Goal: Task Accomplishment & Management: Use online tool/utility

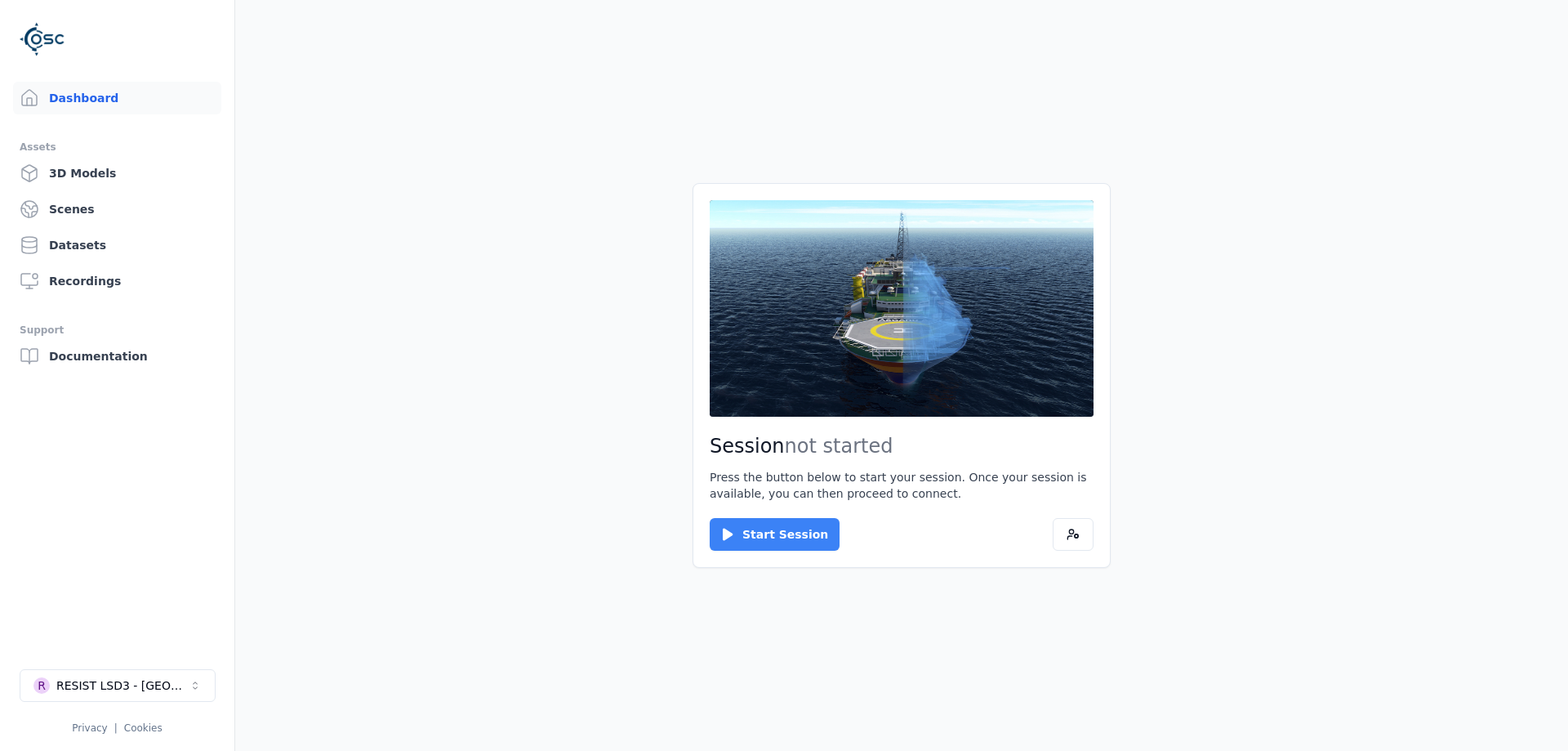
click at [759, 533] on button "Start Session" at bounding box center [775, 534] width 130 height 32
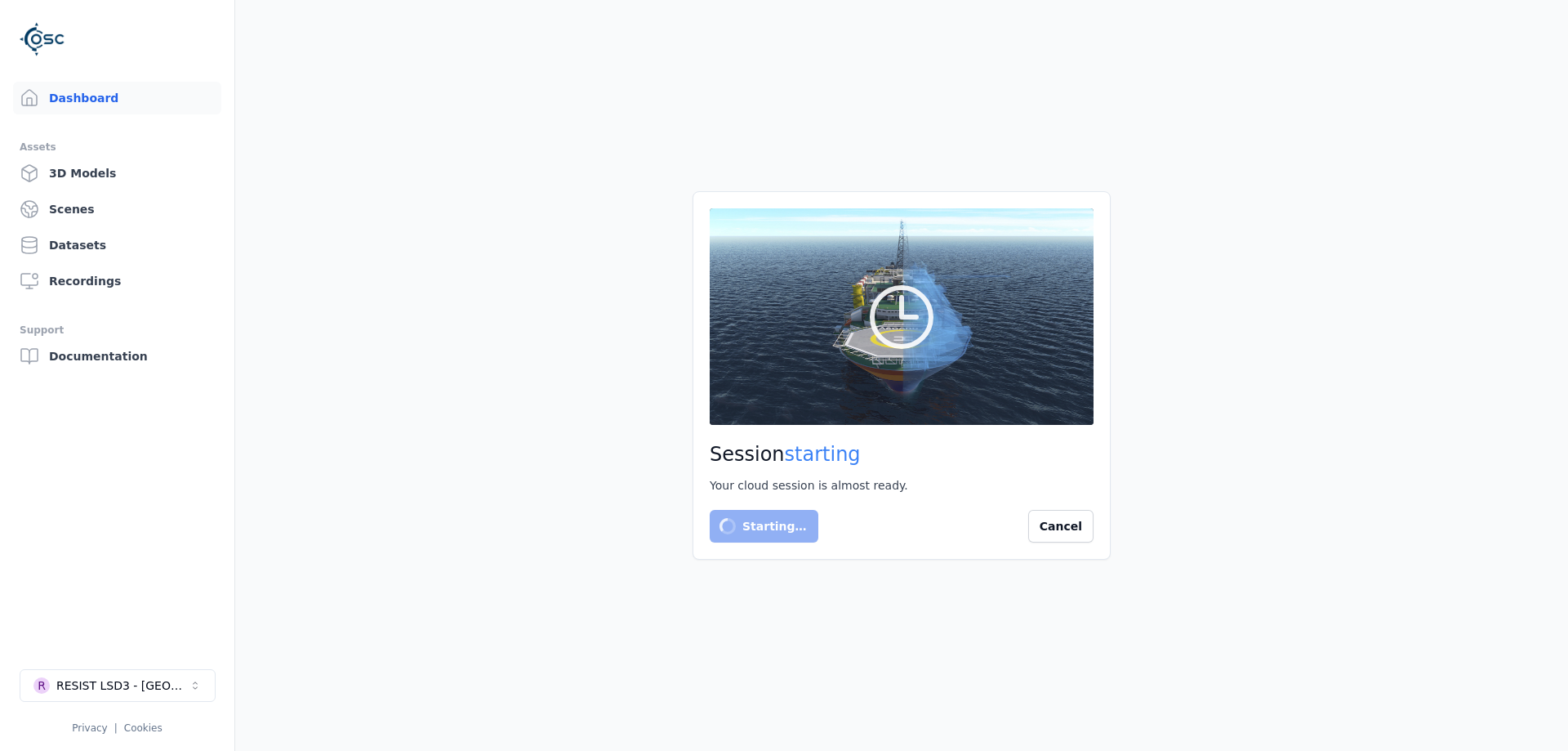
click at [145, 737] on div "Dashboard Assets 3D Models Scenes Datasets Recordings Support Documentation R R…" at bounding box center [784, 376] width 1568 height 751
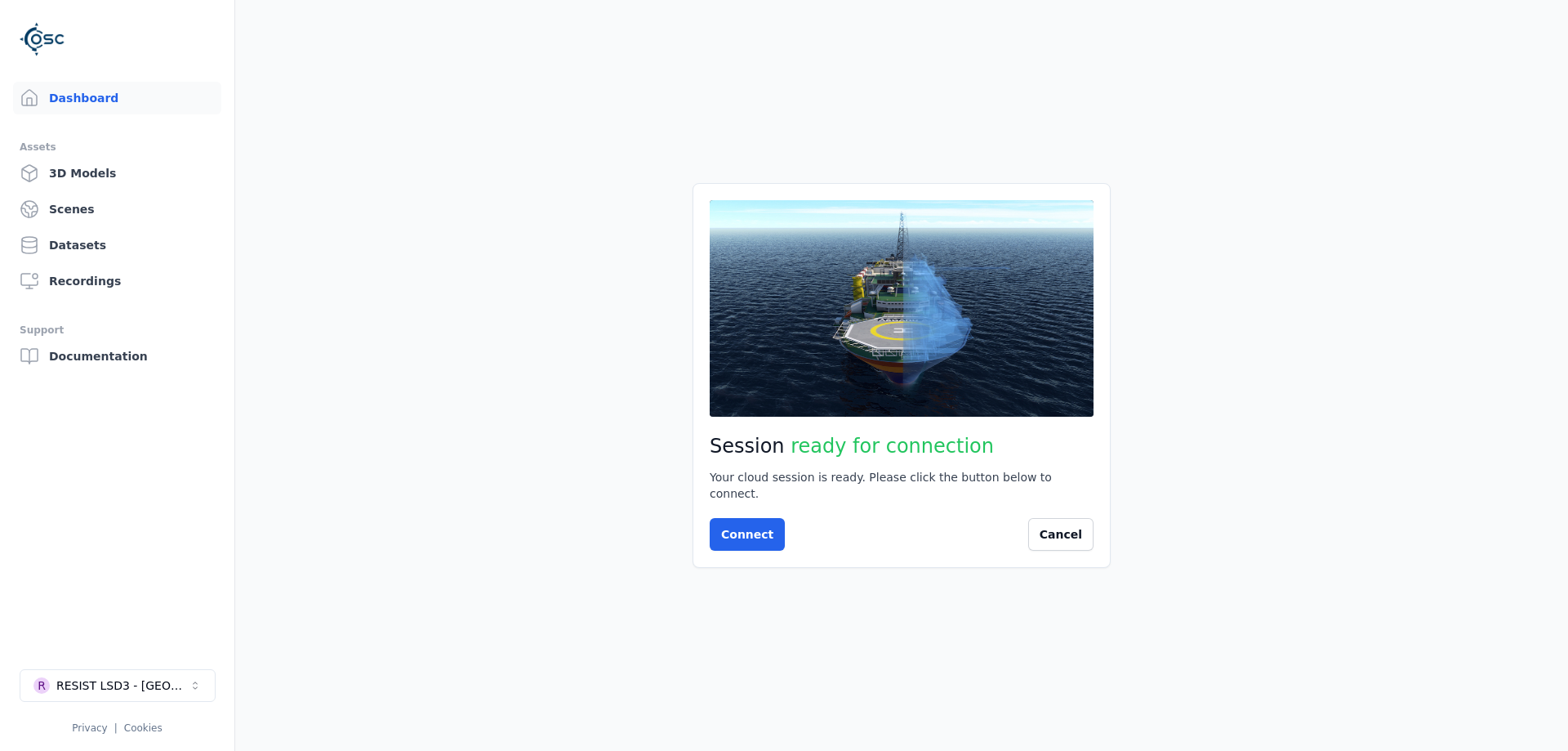
click at [760, 505] on div "Session ready for connection Your cloud session is ready. Please click the butt…" at bounding box center [901, 375] width 418 height 384
click at [754, 526] on button "Connect" at bounding box center [747, 534] width 75 height 32
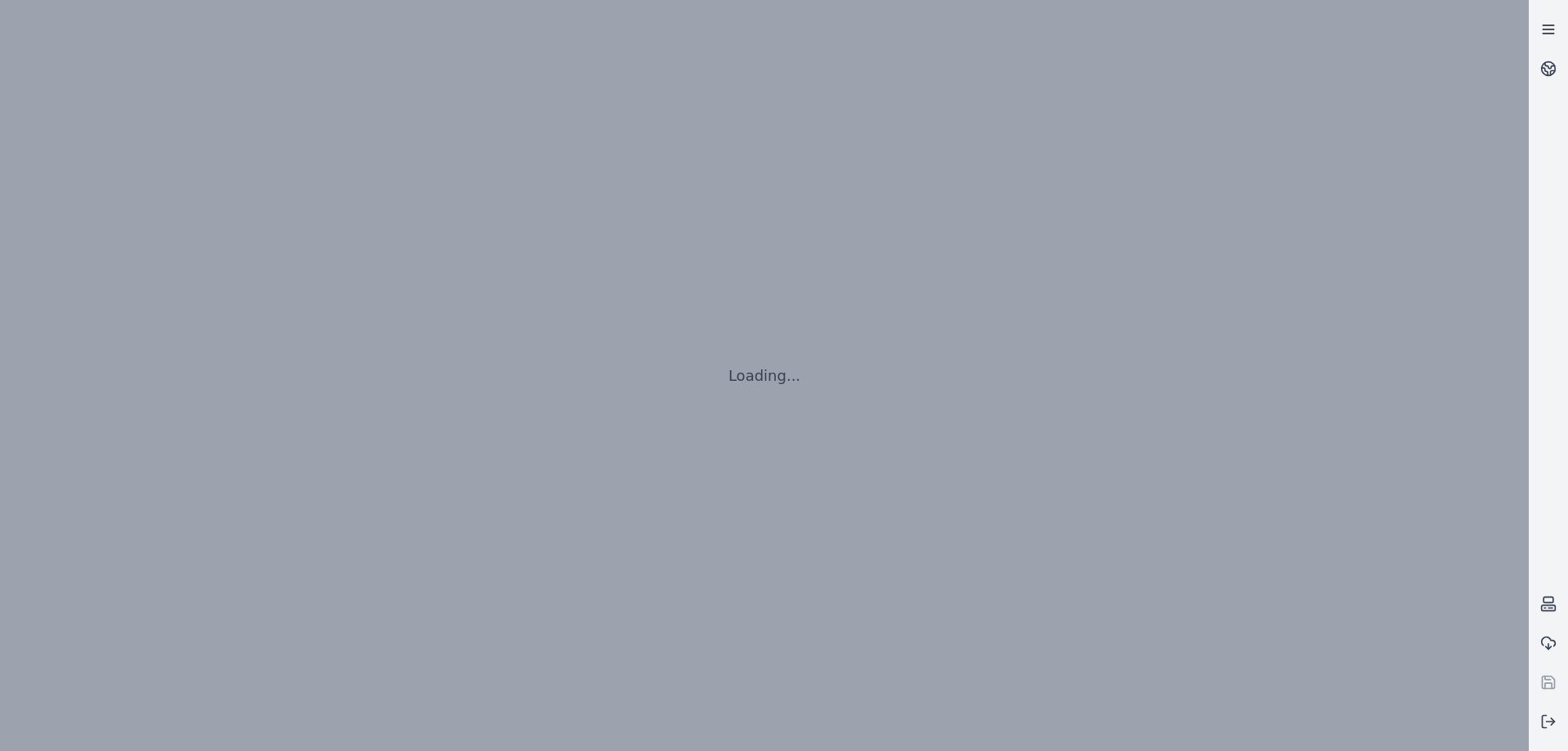
click at [1550, 10] on link at bounding box center [1548, 30] width 39 height 39
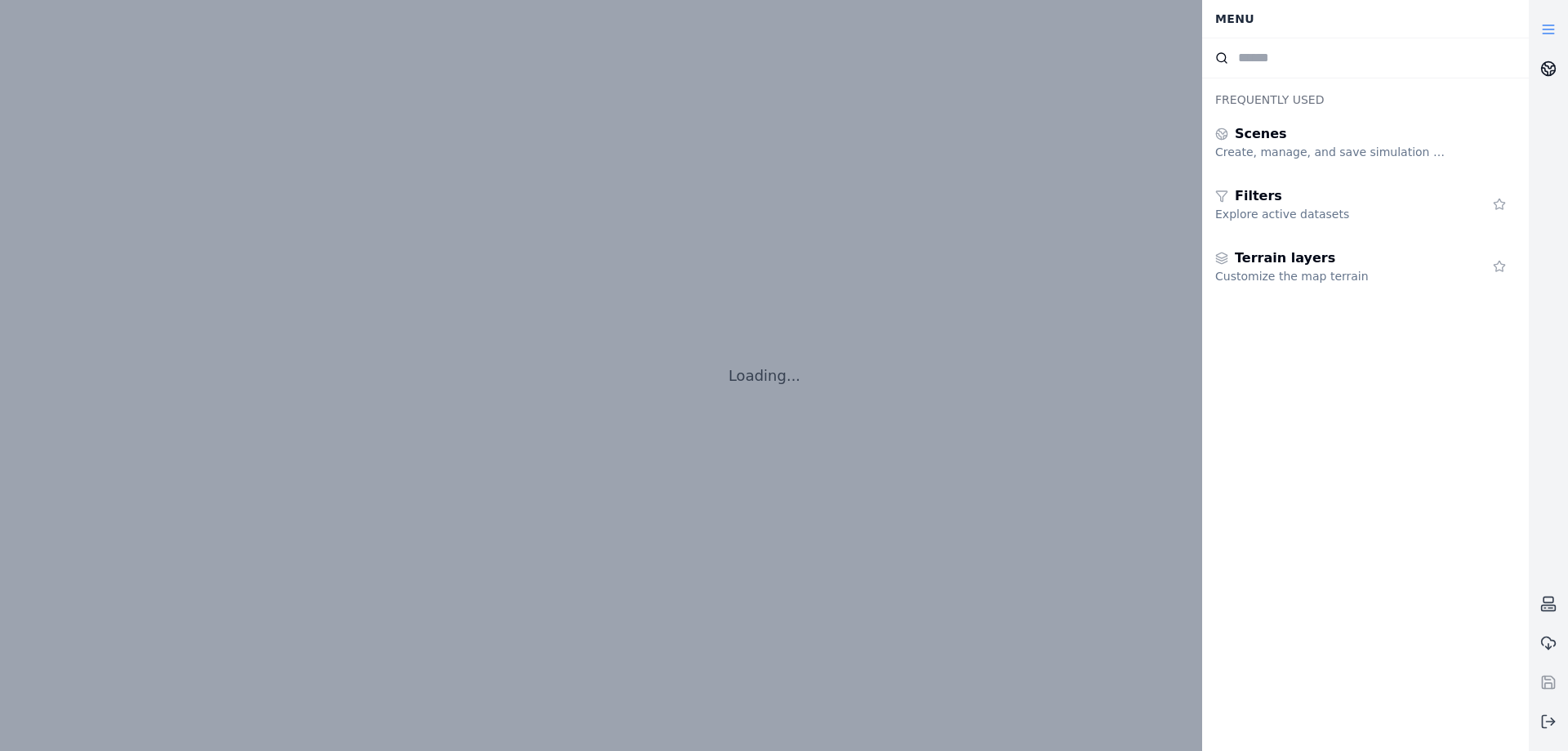
click at [1554, 71] on icon at bounding box center [1552, 73] width 4 height 4
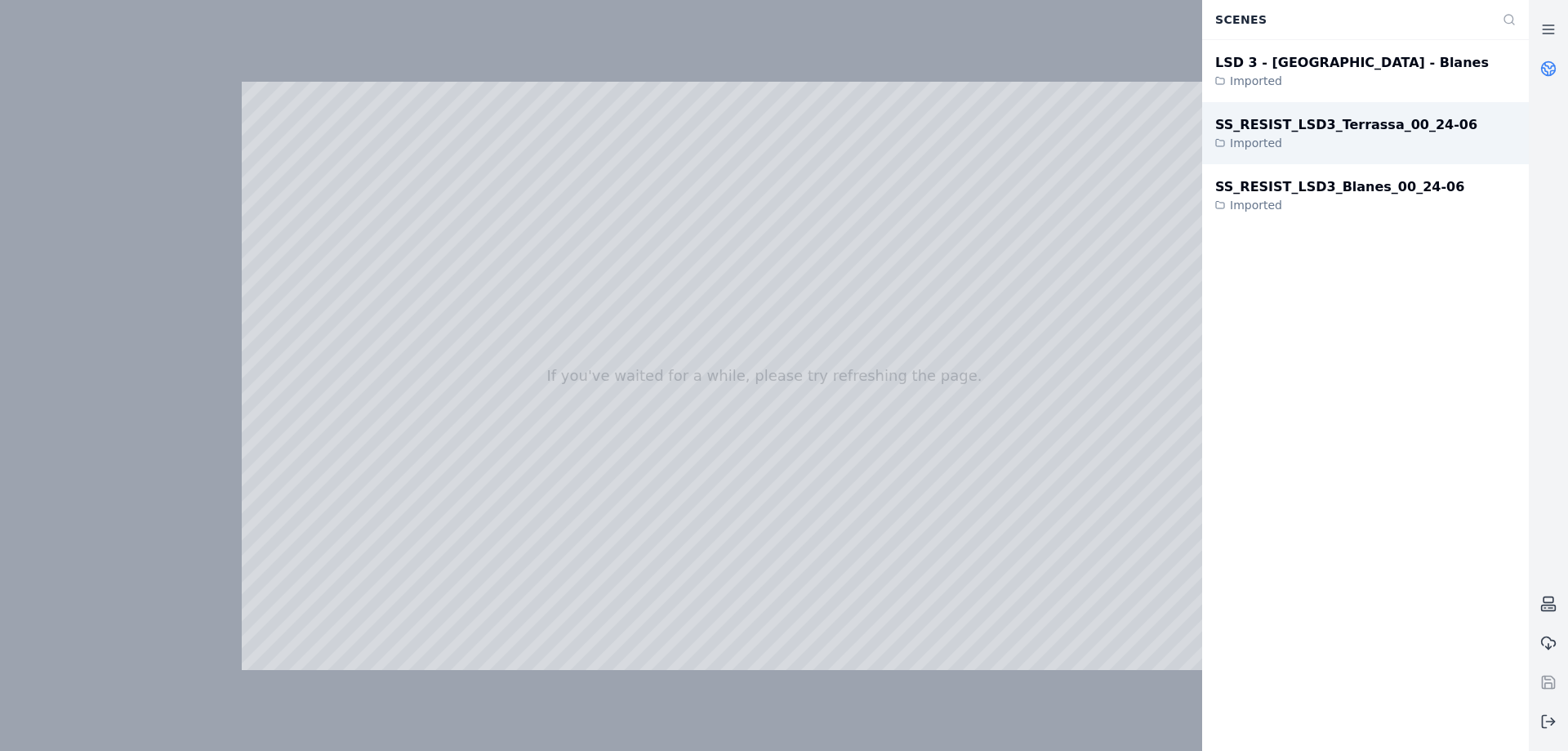
click at [1304, 123] on div "SS_RESIST_LSD3_Terrassa_00_24-06" at bounding box center [1346, 124] width 262 height 19
